Goal: Find specific page/section: Find specific page/section

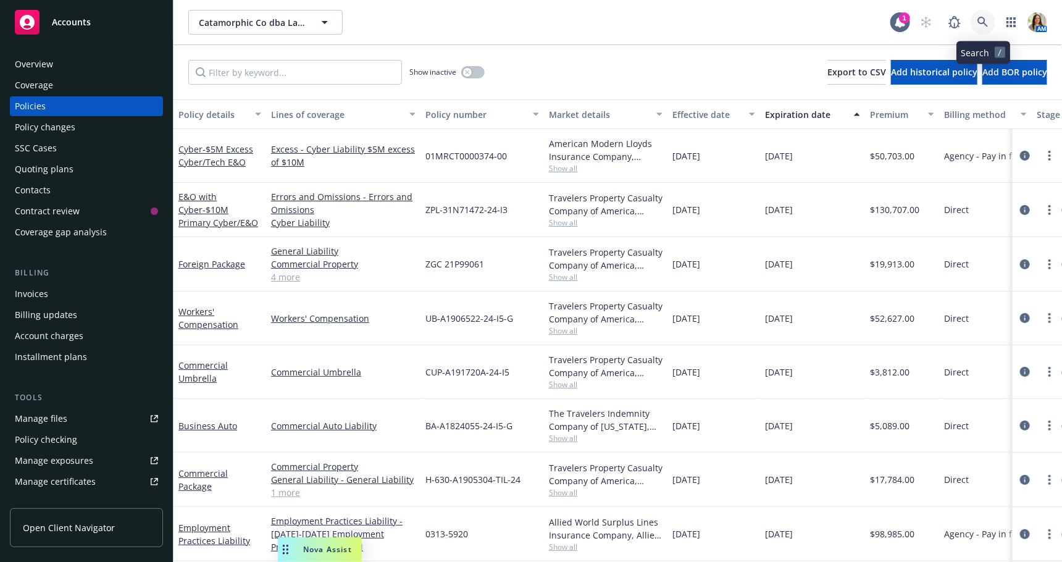
click at [980, 22] on icon at bounding box center [982, 22] width 11 height 11
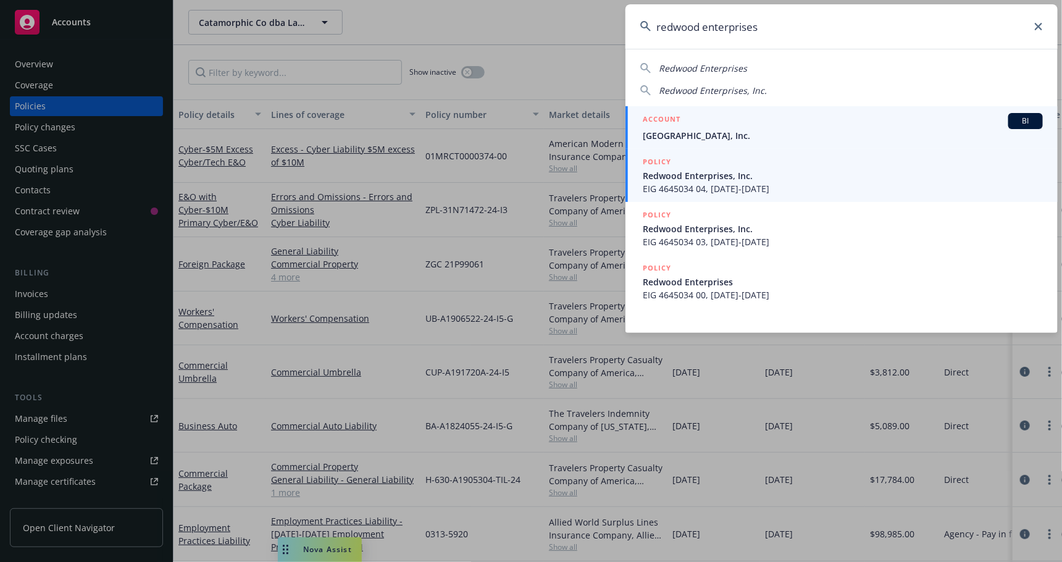
type input "redwood enterprises"
click at [797, 164] on div "POLICY" at bounding box center [843, 163] width 400 height 14
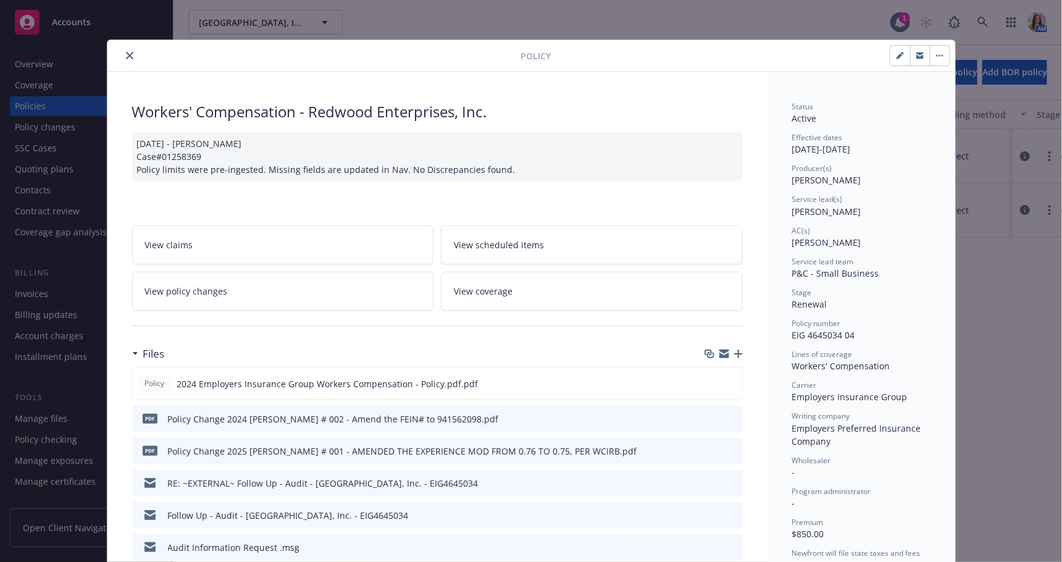
click at [128, 54] on icon "close" at bounding box center [129, 55] width 7 height 7
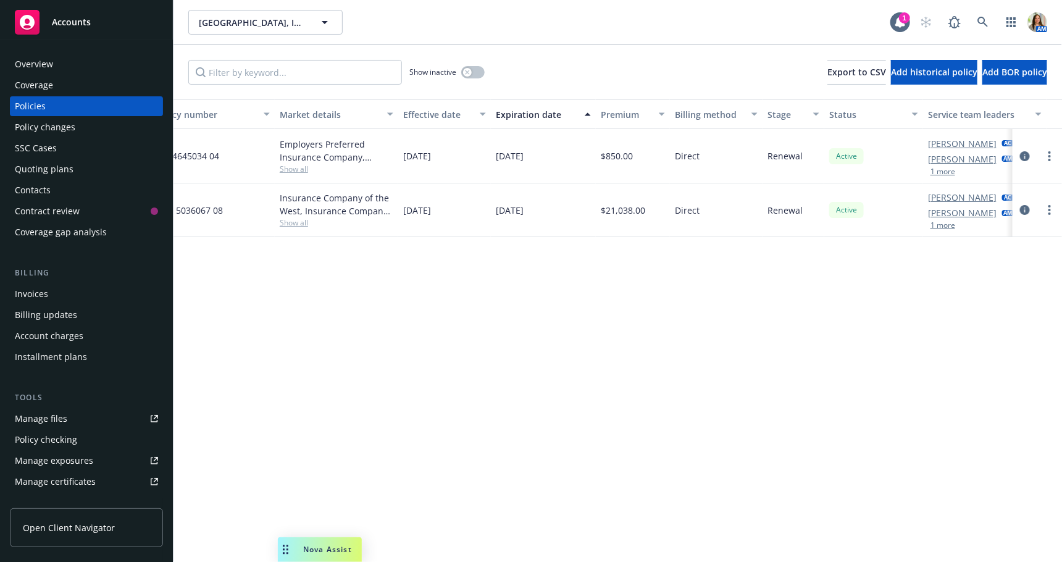
scroll to position [0, 302]
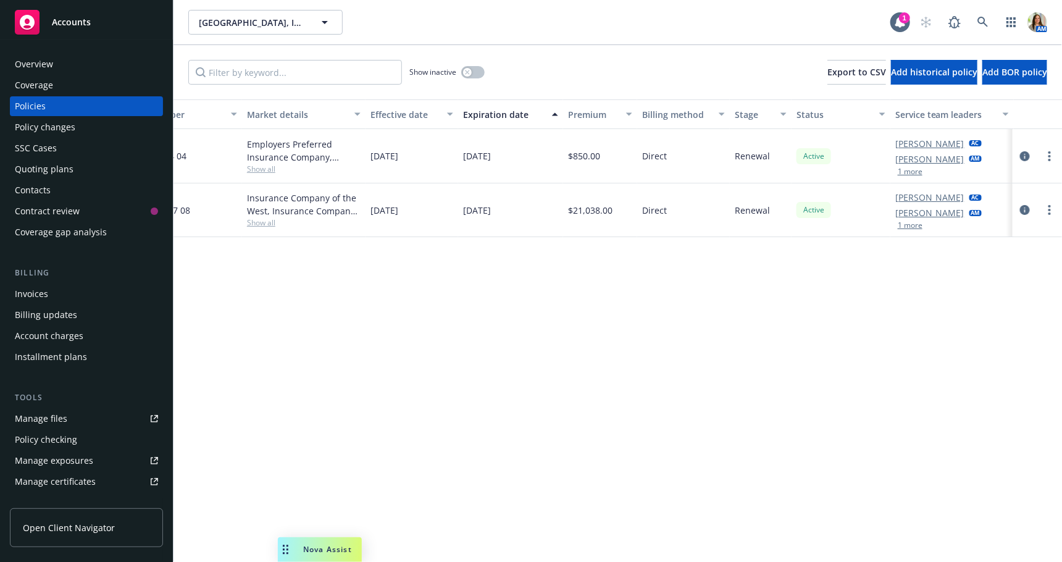
click at [977, 7] on div "[GEOGRAPHIC_DATA], Inc. [GEOGRAPHIC_DATA], Inc. 1 AM" at bounding box center [618, 22] width 889 height 44
click at [977, 16] on link at bounding box center [983, 22] width 25 height 25
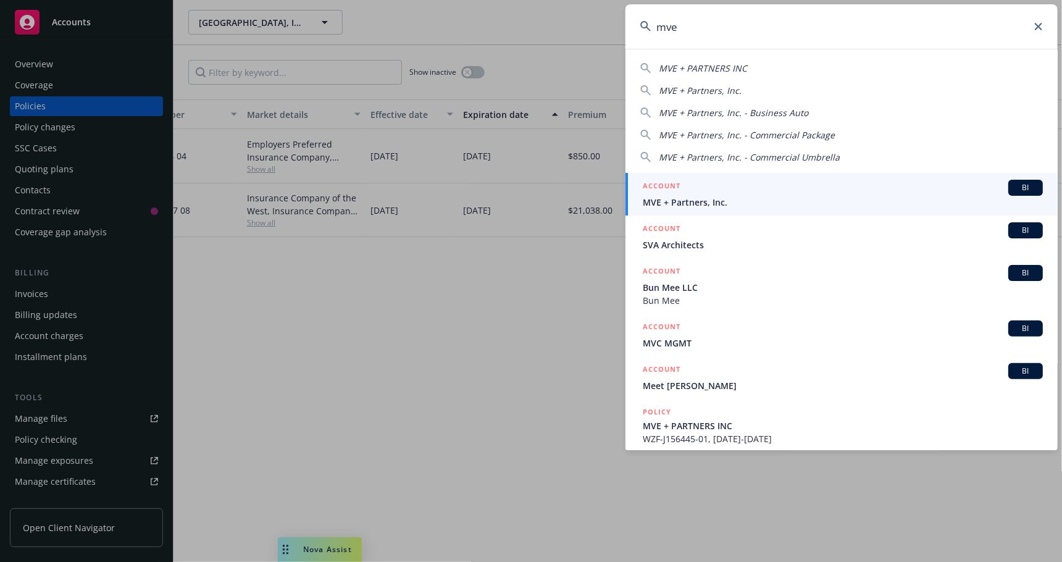
type input "mve"
click at [681, 198] on span "MVE + Partners, Inc." at bounding box center [843, 202] width 400 height 13
